Goal: Navigation & Orientation: Find specific page/section

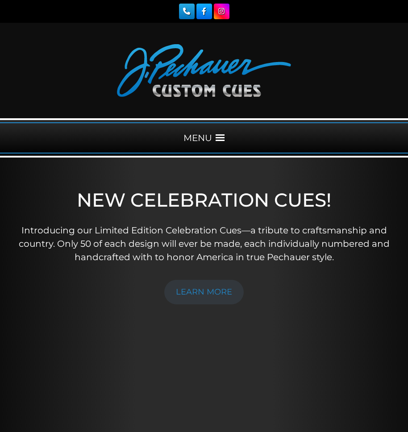
click at [219, 134] on span at bounding box center [220, 137] width 9 height 9
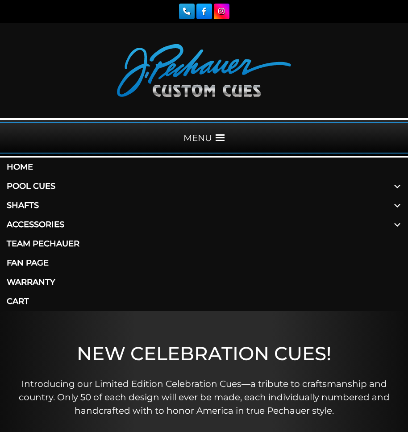
click at [40, 184] on link "Pool Cues" at bounding box center [204, 186] width 408 height 19
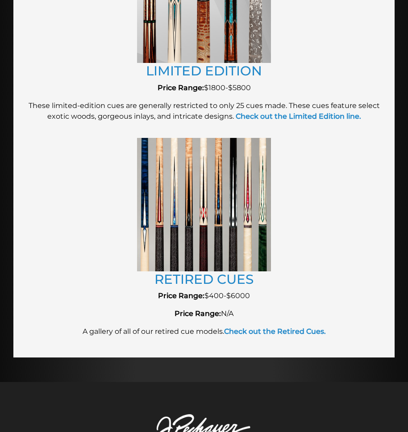
scroll to position [1724, 0]
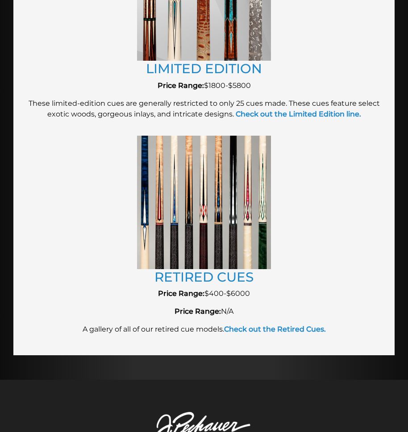
click at [207, 214] on img at bounding box center [204, 202] width 134 height 133
click at [226, 212] on img at bounding box center [204, 202] width 134 height 133
click at [227, 269] on link "RETIRED CUES" at bounding box center [203, 277] width 99 height 16
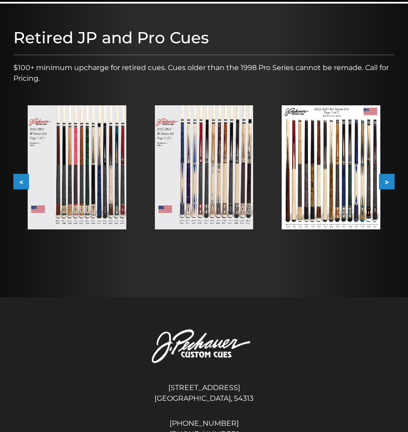
scroll to position [126, 0]
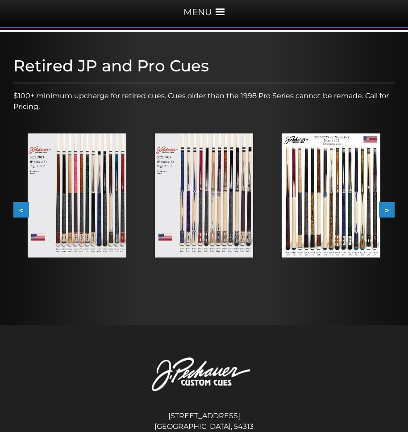
click at [212, 211] on img at bounding box center [204, 195] width 99 height 124
